Goal: Transaction & Acquisition: Purchase product/service

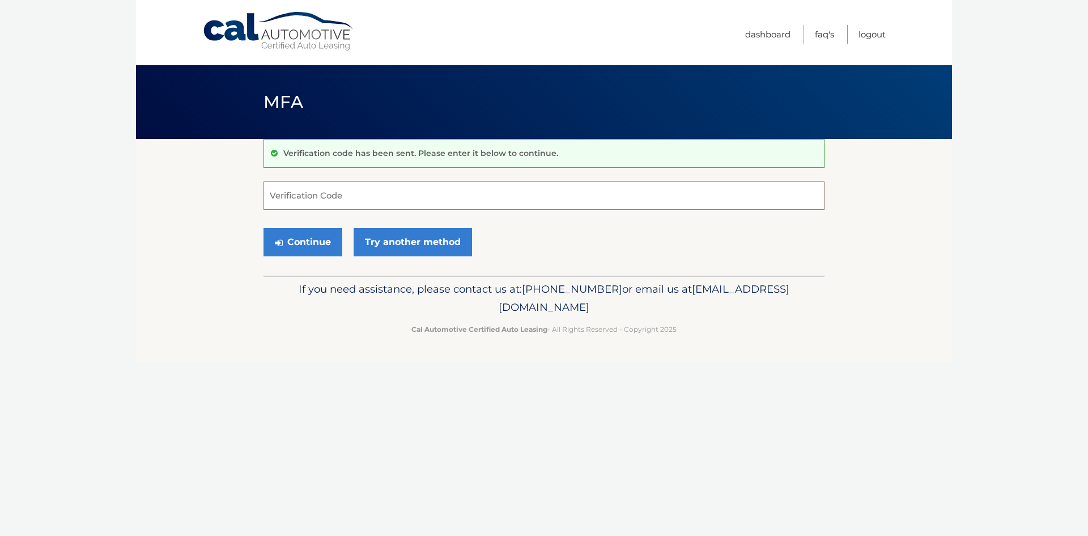
click at [285, 198] on input "Verification Code" at bounding box center [544, 195] width 561 height 28
type input "500763"
click at [294, 237] on button "Continue" at bounding box center [303, 242] width 79 height 28
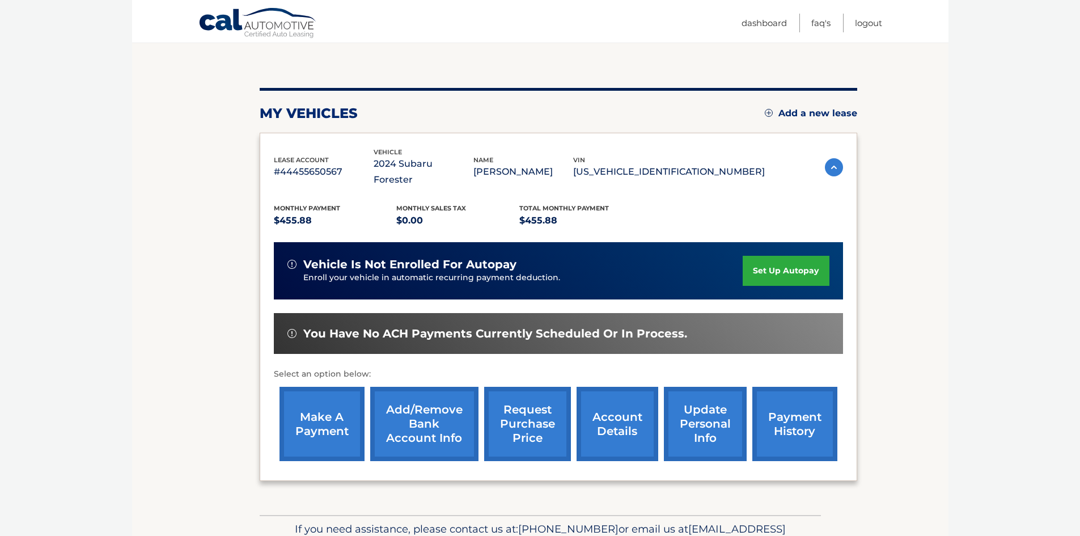
scroll to position [106, 0]
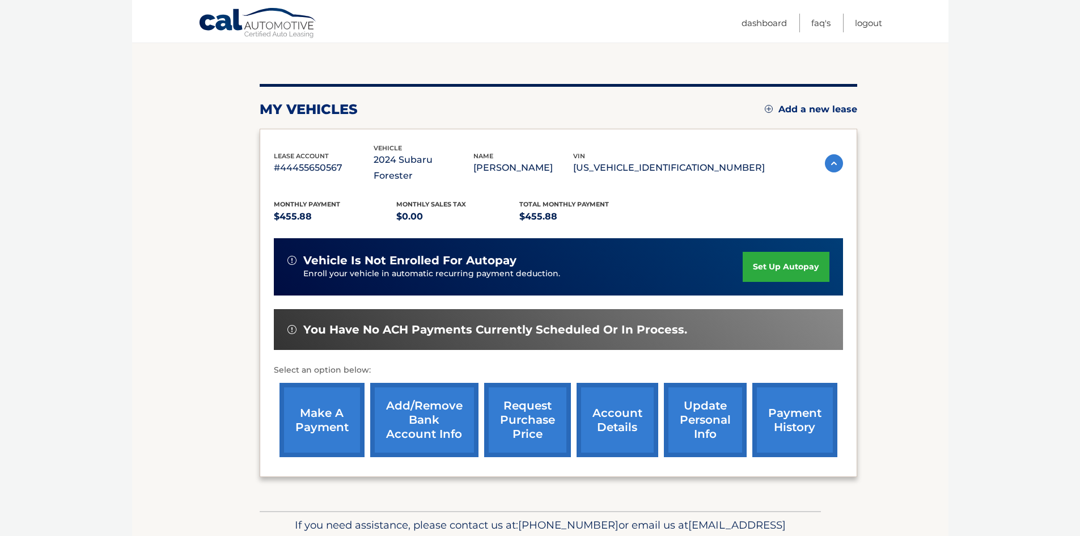
click at [328, 398] on link "make a payment" at bounding box center [321, 420] width 85 height 74
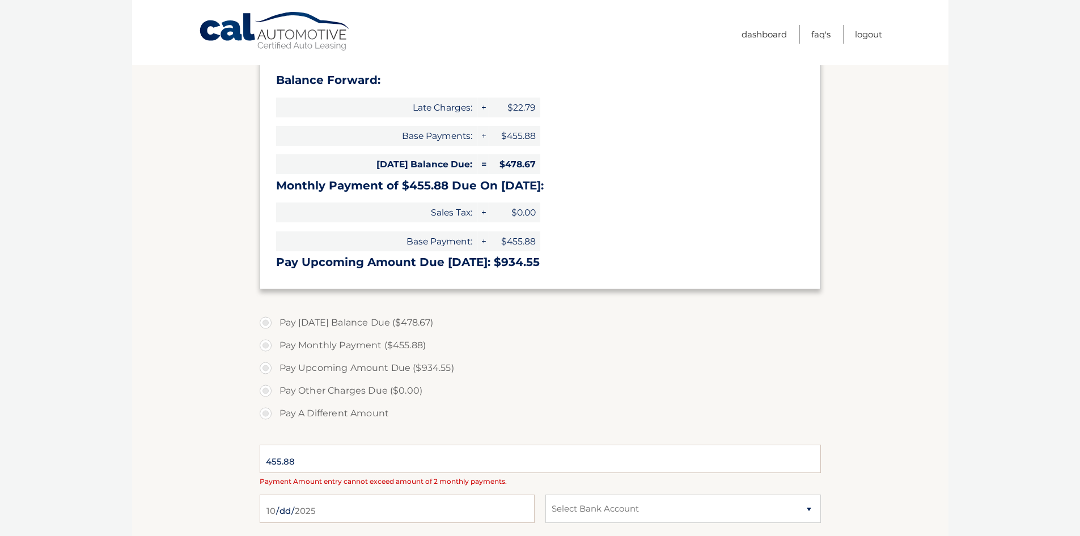
scroll to position [159, 0]
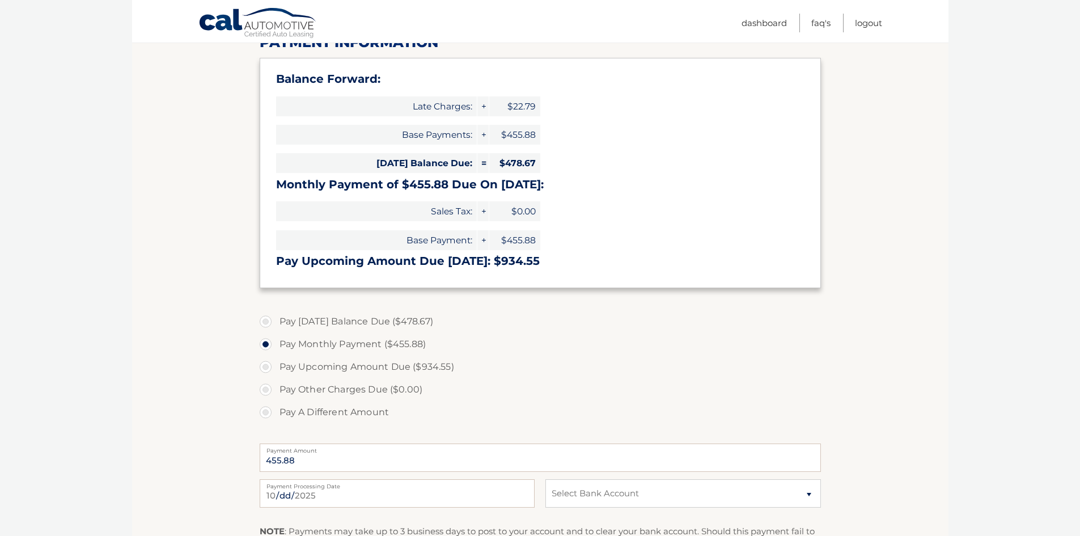
click at [265, 322] on label "Pay [DATE] Balance Due ($478.67)" at bounding box center [540, 321] width 561 height 23
click at [265, 322] on input "Pay [DATE] Balance Due ($478.67)" at bounding box center [269, 319] width 11 height 18
radio input "true"
type input "478.67"
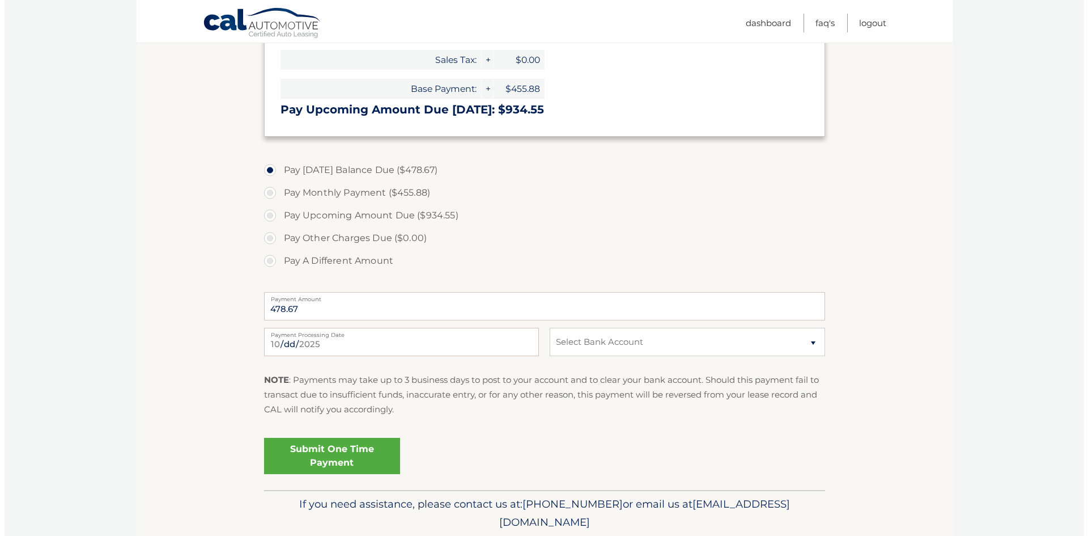
scroll to position [311, 0]
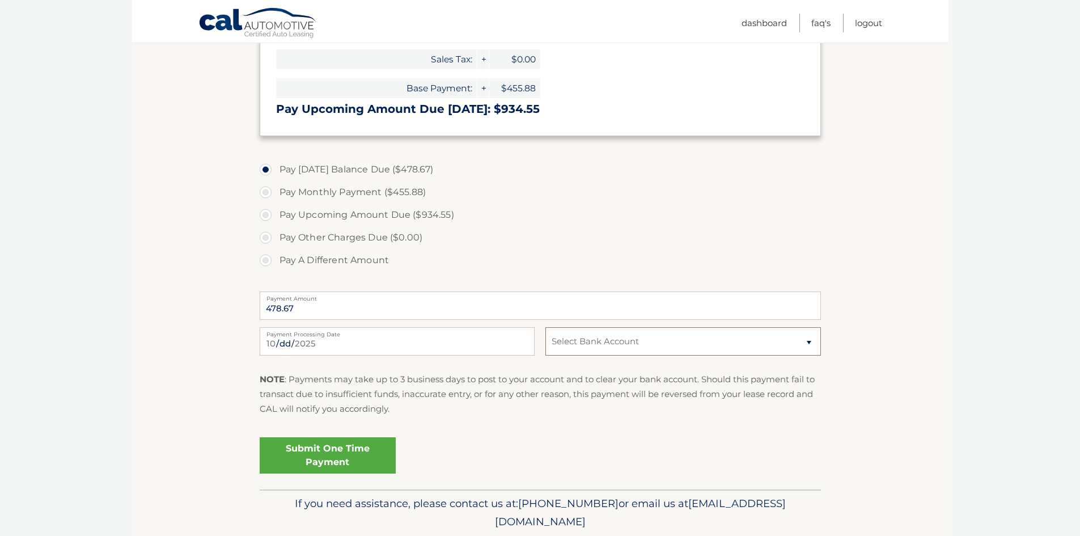
click at [808, 345] on select "Select Bank Account Checking JOVIA FINANCIAL FEDERAL CREDIT UNIO *****3437 Chec…" at bounding box center [682, 341] width 275 height 28
select select "ZWYzYWExMjMtYWQ1Ny00ZmUwLTkzNDktZmJlOWNhZDNjNGIx"
click at [545, 327] on select "Select Bank Account Checking JOVIA FINANCIAL FEDERAL CREDIT UNIO *****3437 Chec…" at bounding box center [682, 341] width 275 height 28
click at [326, 448] on link "Submit One Time Payment" at bounding box center [328, 455] width 136 height 36
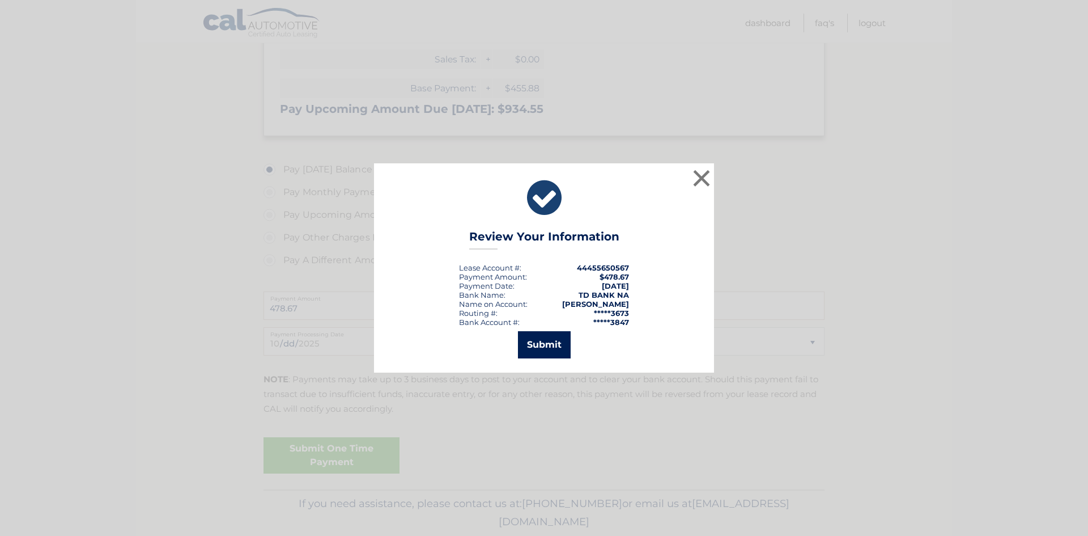
click at [548, 337] on button "Submit" at bounding box center [544, 344] width 53 height 27
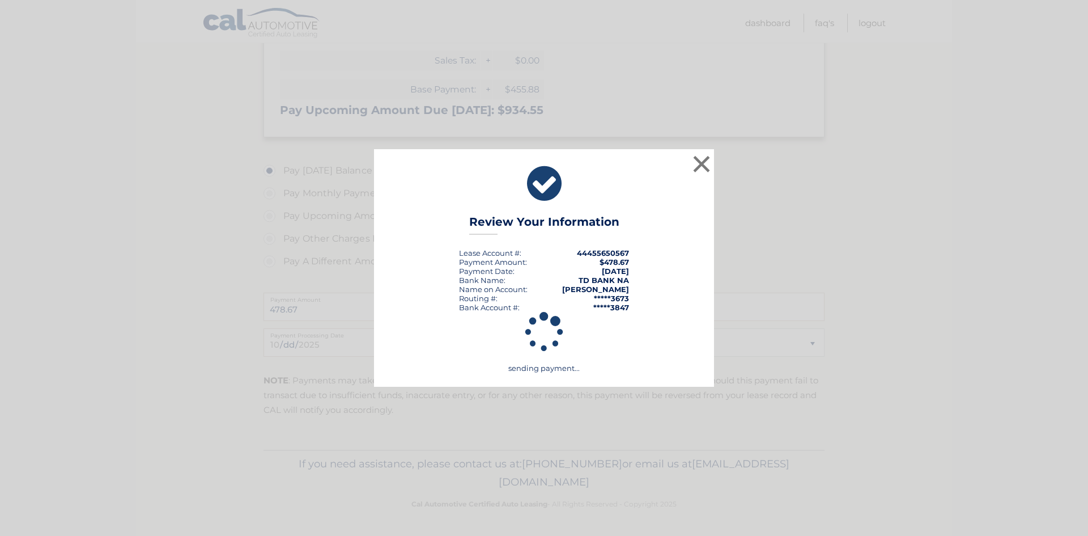
scroll to position [310, 0]
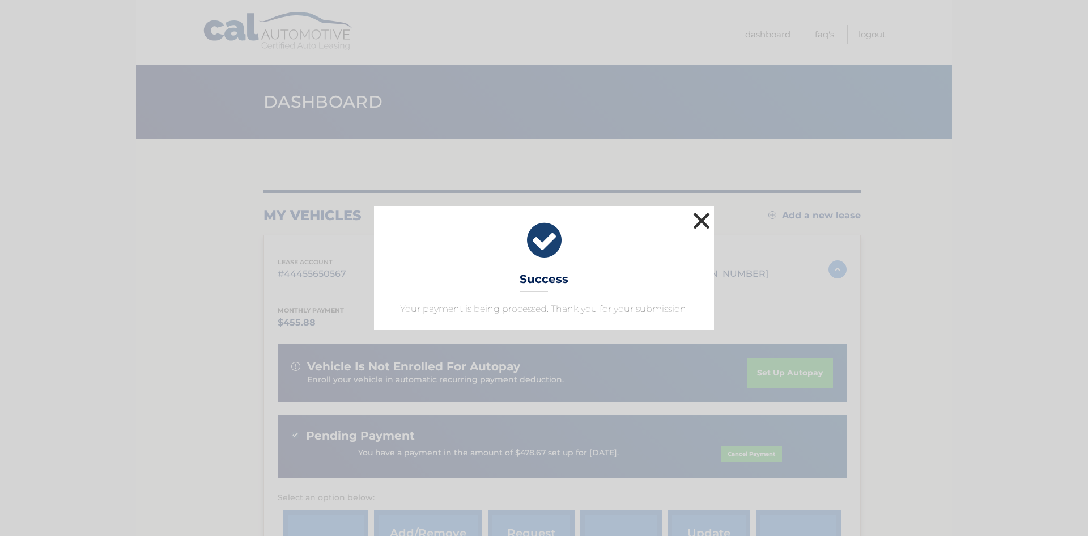
click at [699, 215] on button "×" at bounding box center [701, 220] width 23 height 23
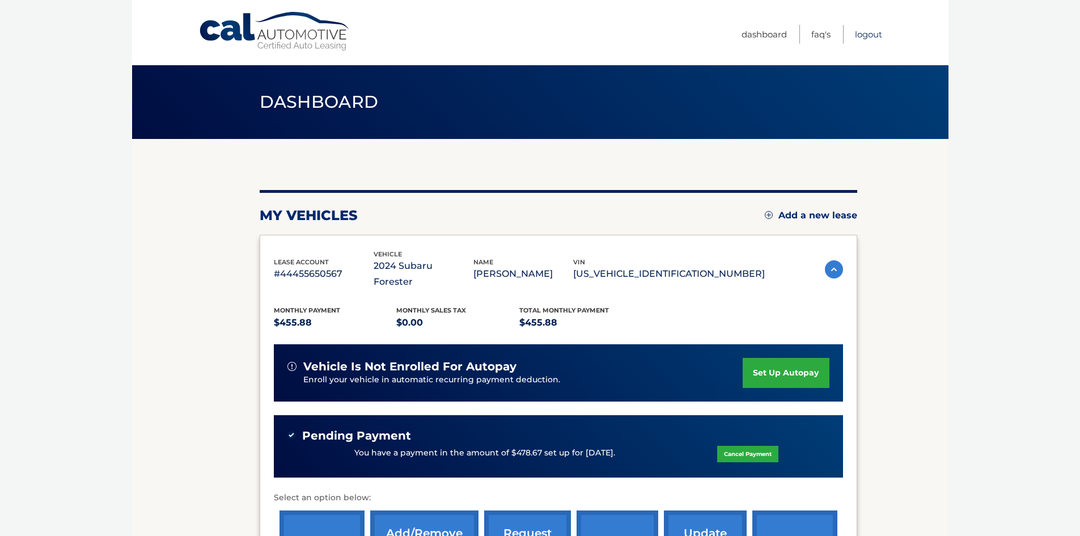
click at [868, 34] on link "Logout" at bounding box center [868, 34] width 27 height 19
